Goal: Task Accomplishment & Management: Complete application form

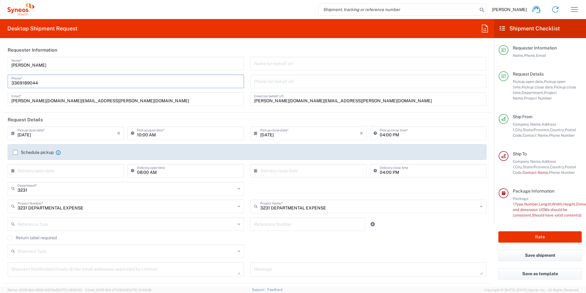
scroll to position [12, 0]
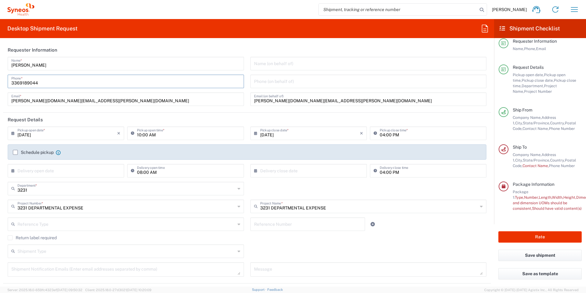
click at [163, 130] on input "10:00 AM" at bounding box center [188, 132] width 103 height 11
click at [158, 135] on input "10:00 AM" at bounding box center [188, 132] width 103 height 11
click at [165, 128] on input "10:00 AM" at bounding box center [188, 132] width 103 height 11
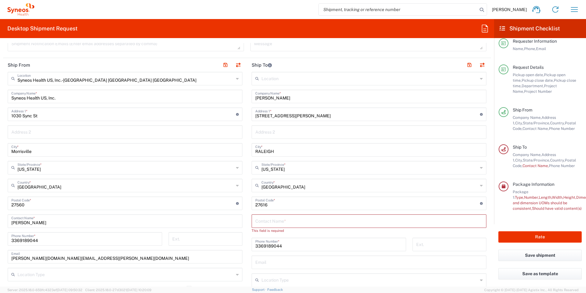
scroll to position [245, 0]
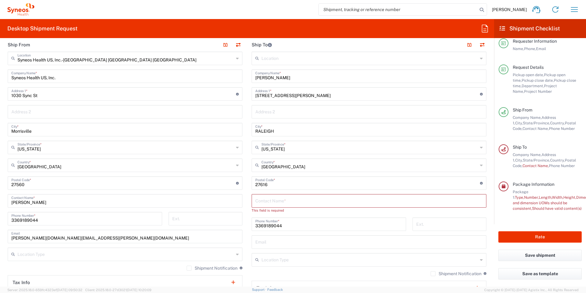
click at [290, 198] on input "text" at bounding box center [369, 200] width 228 height 11
type input "[PERSON_NAME]"
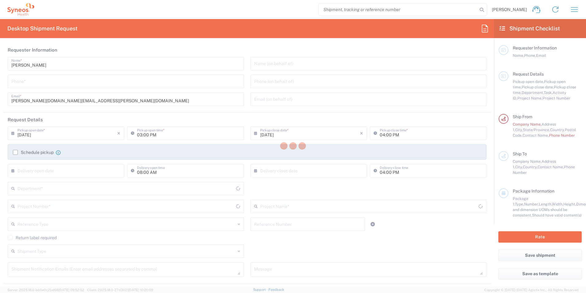
type input "[US_STATE]"
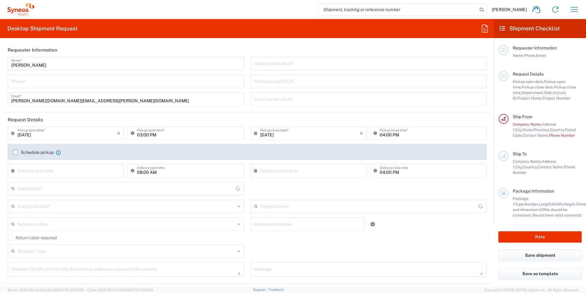
type input "[GEOGRAPHIC_DATA]"
type input "3231"
type input "Syneos Health, LLC-[GEOGRAPHIC_DATA] [GEOGRAPHIC_DATA] [GEOGRAPHIC_DATA]"
click at [59, 82] on input "tel" at bounding box center [125, 80] width 229 height 11
type input "3369189044"
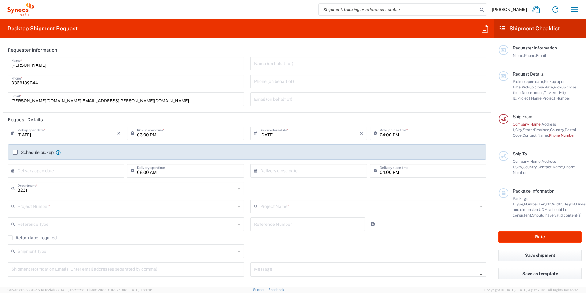
type input "[PERSON_NAME][DOMAIN_NAME][EMAIL_ADDRESS][PERSON_NAME][DOMAIN_NAME]"
type input "Syneos Health US, Inc."
type input "3369189044"
type input "[PERSON_NAME]"
type input "[STREET_ADDRESS][PERSON_NAME]"
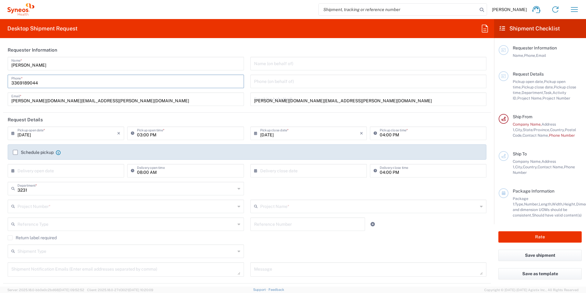
type input "RALEIGH"
type input "[US_STATE]"
type input "[GEOGRAPHIC_DATA]"
type input "27616"
type input "3369189044"
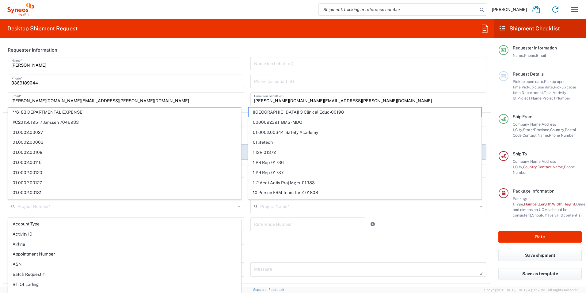
click at [419, 234] on div "09/09/2025 × Pickup open date * Cancel Apply 03:00 PM Pickup open time * 09/09/…" at bounding box center [247, 203] width 485 height 154
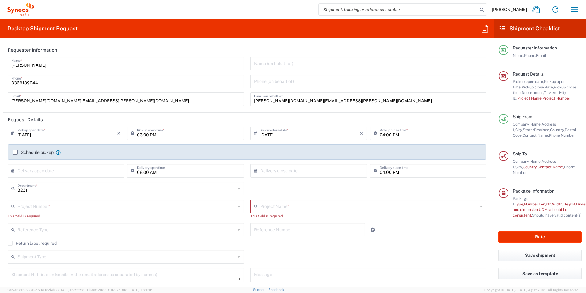
click at [56, 208] on input "text" at bounding box center [126, 205] width 218 height 11
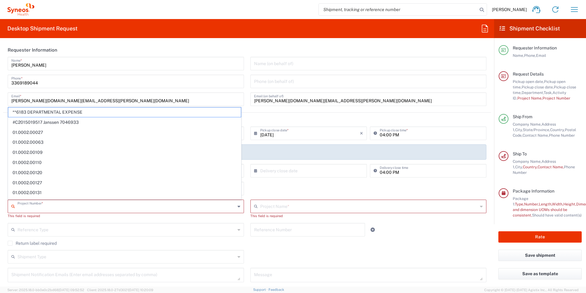
click at [296, 254] on div "Shipment Type Batch Regular" at bounding box center [247, 259] width 485 height 18
click at [83, 205] on input "text" at bounding box center [126, 205] width 218 height 11
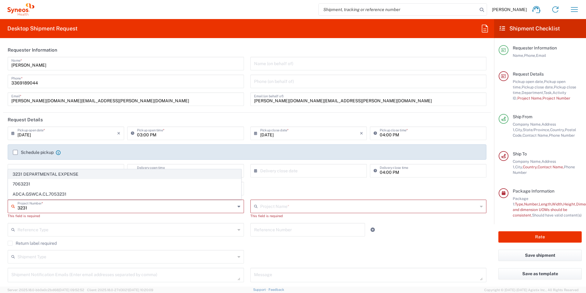
click at [59, 172] on span "3231 DEPARTMENTAL EXPENSE" at bounding box center [124, 174] width 233 height 10
type input "3231 DEPARTMENTAL EXPENSE"
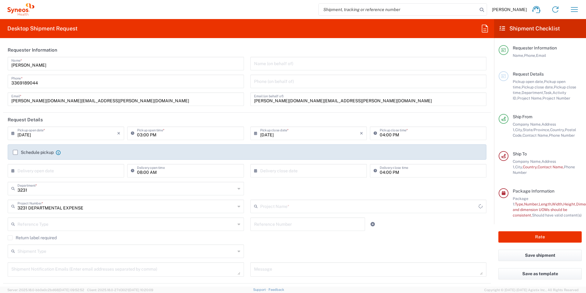
type input "3231 DEPARTMENTAL EXPENSE"
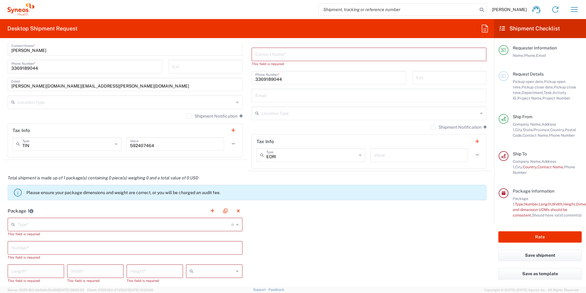
scroll to position [399, 0]
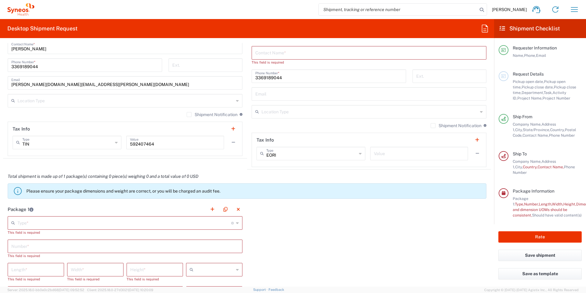
click at [44, 223] on input "text" at bounding box center [124, 222] width 214 height 11
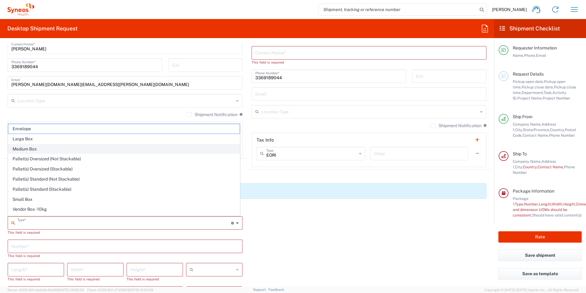
click at [34, 146] on span "Medium Box" at bounding box center [124, 149] width 232 height 10
type input "Medium Box"
type input "13"
type input "11.5"
type input "2.5"
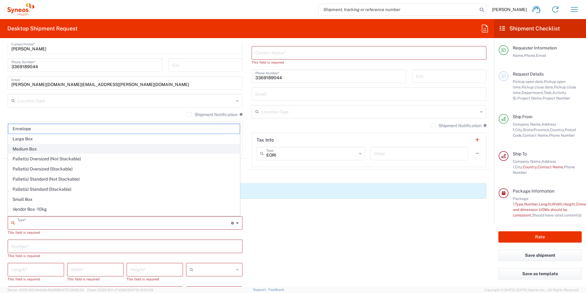
type input "in"
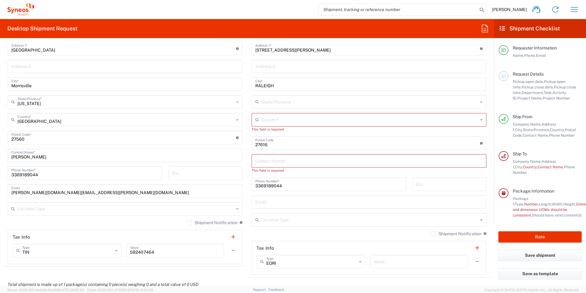
scroll to position [245, 0]
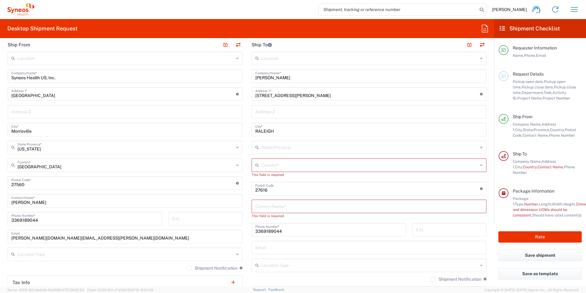
click at [308, 167] on input "text" at bounding box center [370, 164] width 217 height 11
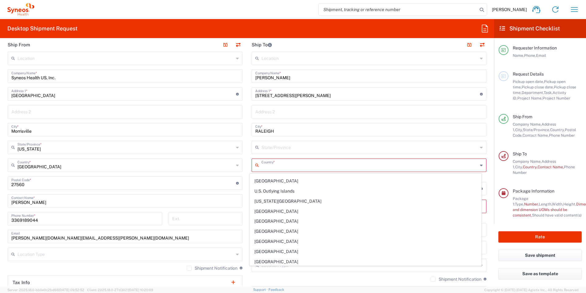
scroll to position [2300, 0]
click at [281, 263] on span "[GEOGRAPHIC_DATA]" at bounding box center [366, 262] width 232 height 10
type input "[GEOGRAPHIC_DATA]"
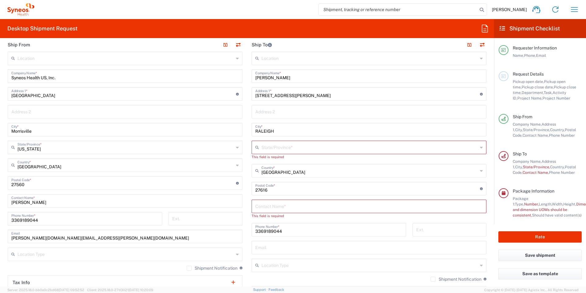
click at [293, 148] on input "text" at bounding box center [370, 146] width 217 height 11
click at [283, 237] on span "[US_STATE]" at bounding box center [366, 235] width 232 height 10
type input "[US_STATE]"
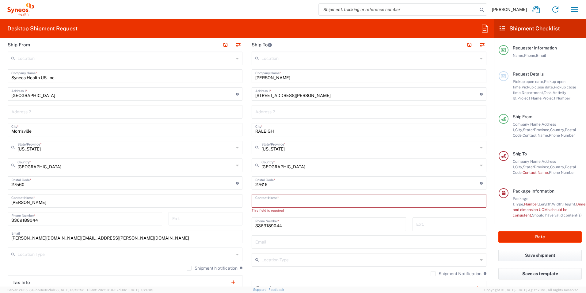
click at [285, 197] on input "text" at bounding box center [369, 200] width 228 height 11
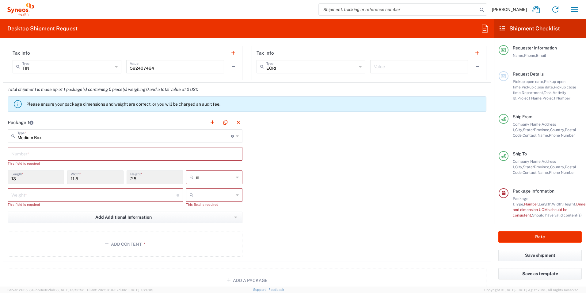
scroll to position [460, 0]
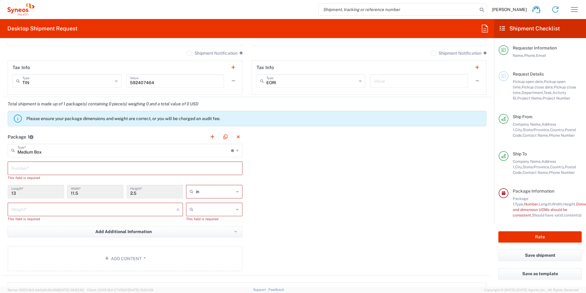
type input "[PERSON_NAME]"
click at [44, 209] on input "number" at bounding box center [93, 208] width 165 height 11
type input "3"
click at [237, 210] on div at bounding box center [214, 208] width 56 height 13
click at [223, 231] on span "lbs" at bounding box center [212, 233] width 55 height 10
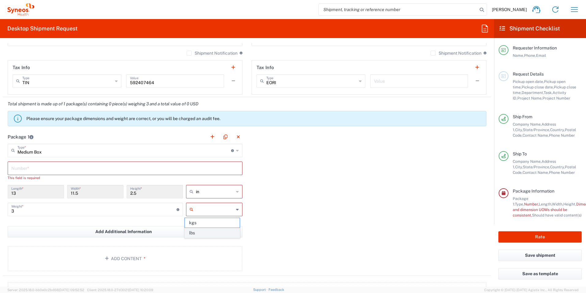
type input "lbs"
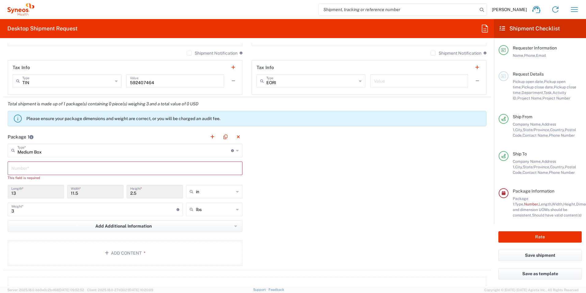
click at [65, 166] on input "text" at bounding box center [125, 167] width 228 height 11
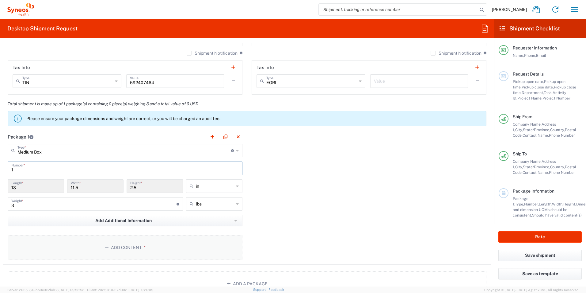
type input "1"
click at [126, 245] on button "Add Content *" at bounding box center [125, 247] width 235 height 25
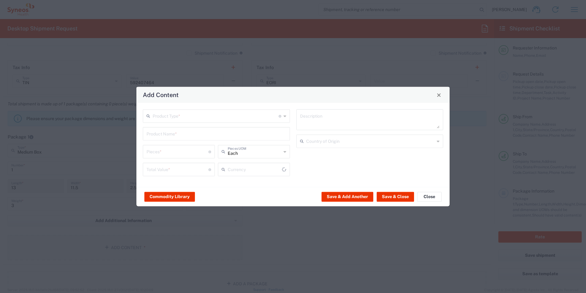
type input "US Dollar"
click at [265, 117] on input "text" at bounding box center [216, 115] width 126 height 11
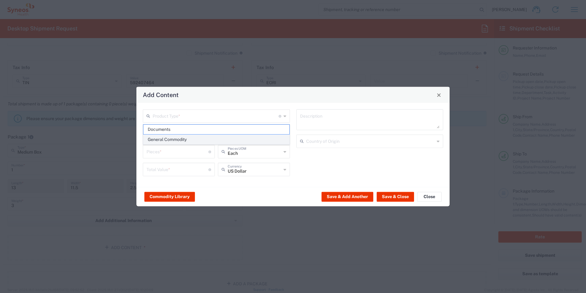
click at [203, 138] on span "General Commodity" at bounding box center [217, 140] width 146 height 10
type input "General Commodity"
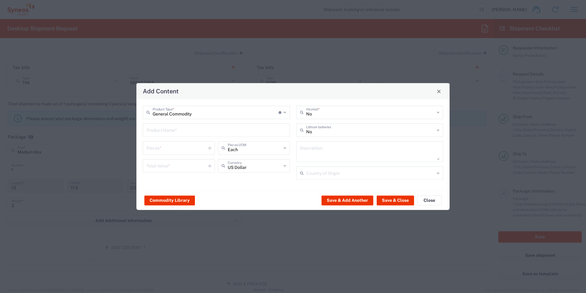
click at [180, 132] on input "text" at bounding box center [217, 129] width 140 height 11
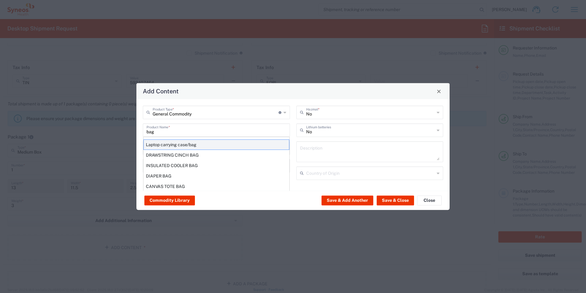
click at [178, 142] on div "Laptop carrying case/bag" at bounding box center [217, 144] width 146 height 10
type input "Laptop carrying case/bag"
type input "1"
type textarea "Polyester"
type input "[GEOGRAPHIC_DATA]"
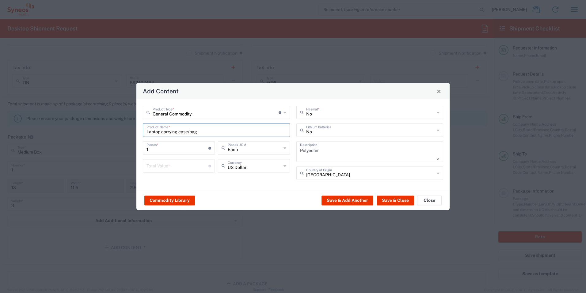
click at [182, 166] on input "number" at bounding box center [178, 165] width 62 height 11
type input "25.00"
click at [400, 199] on button "Save & Close" at bounding box center [395, 200] width 37 height 10
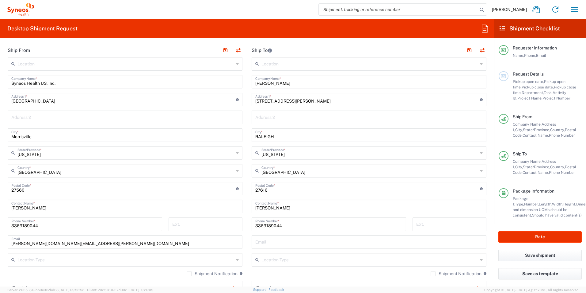
scroll to position [153, 0]
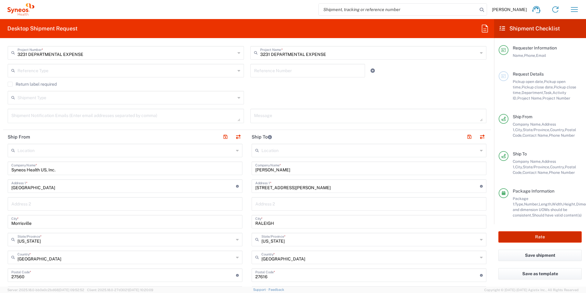
click at [543, 236] on button "Rate" at bounding box center [540, 236] width 83 height 11
type input "3231 DEPARTMENTAL EXPENSE"
click at [543, 236] on button "Rate" at bounding box center [540, 236] width 83 height 11
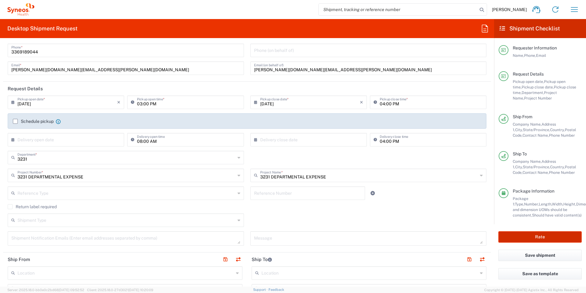
scroll to position [0, 0]
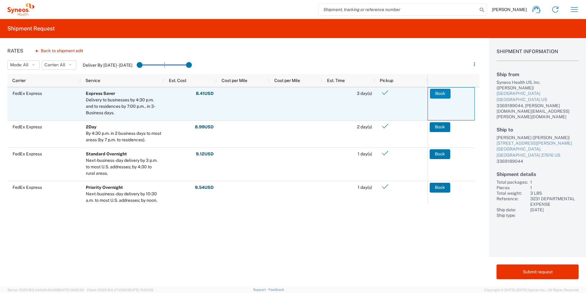
click at [439, 91] on button "Book" at bounding box center [440, 94] width 21 height 10
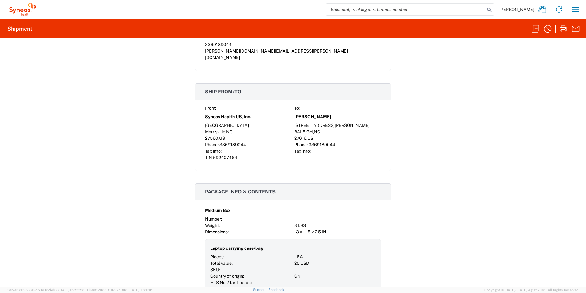
scroll to position [368, 0]
